Goal: Transaction & Acquisition: Purchase product/service

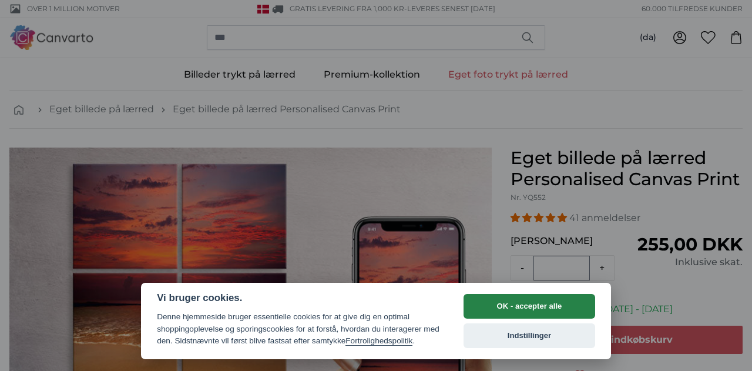
click at [533, 302] on button "OK - accepter alle" at bounding box center [530, 306] width 132 height 25
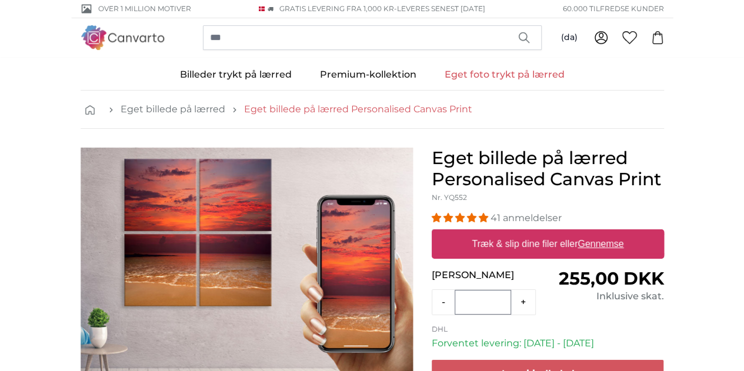
click at [274, 109] on link "Eget billede på lærred Personalised Canvas Print" at bounding box center [358, 109] width 228 height 14
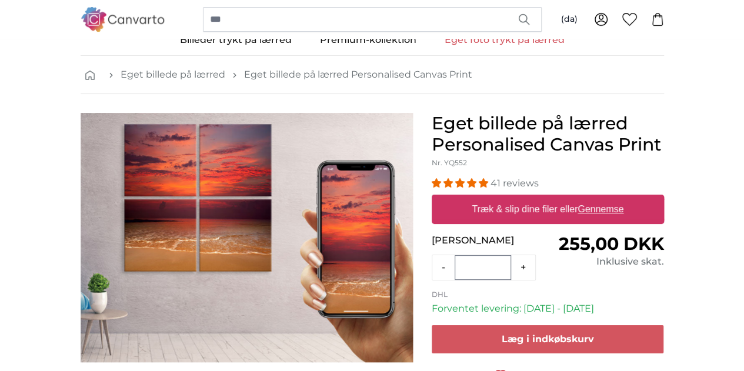
scroll to position [118, 0]
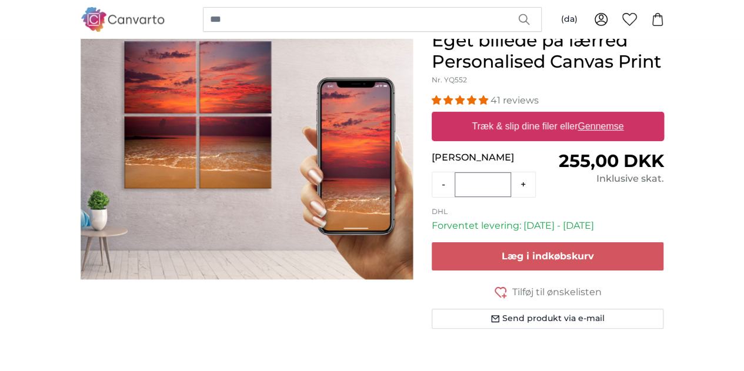
click at [590, 138] on label "Træk & slip dine filer eller Gennemse" at bounding box center [547, 127] width 161 height 24
click at [590, 115] on input "Træk & slip dine filer eller Gennemse" at bounding box center [547, 114] width 232 height 4
type input "**********"
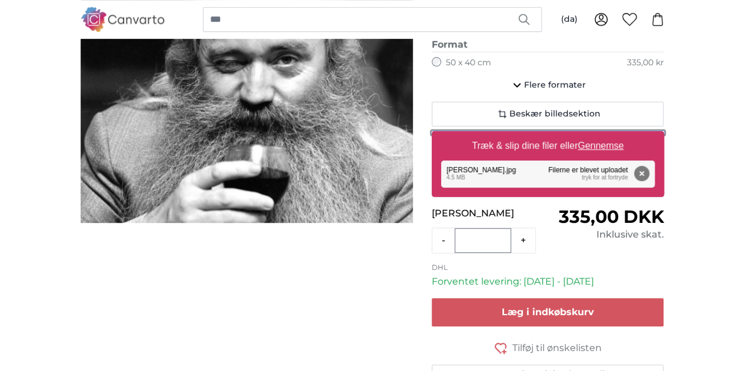
scroll to position [176, 0]
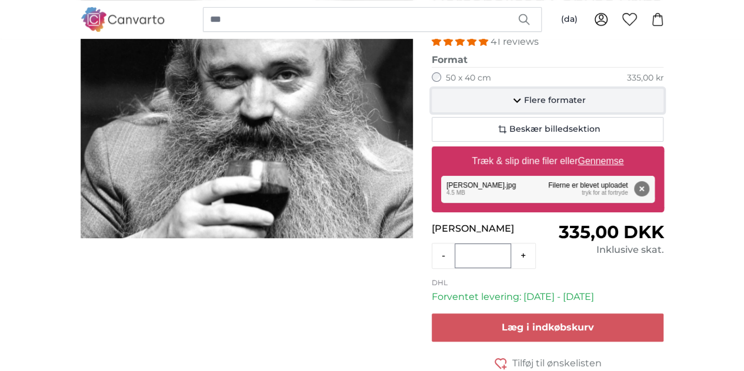
click at [520, 103] on icon "button" at bounding box center [517, 101] width 8 height 5
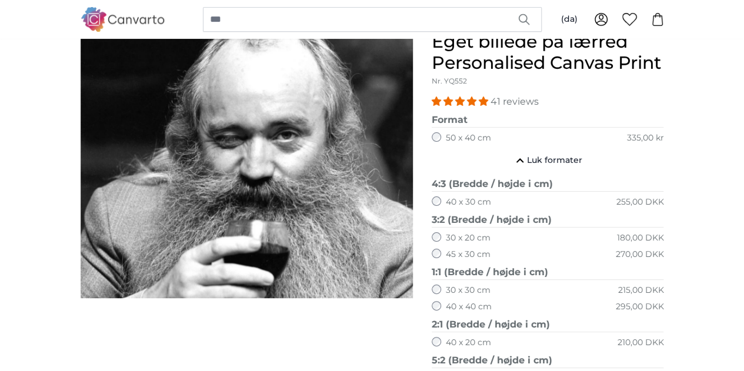
scroll to position [59, 0]
